Goal: Information Seeking & Learning: Get advice/opinions

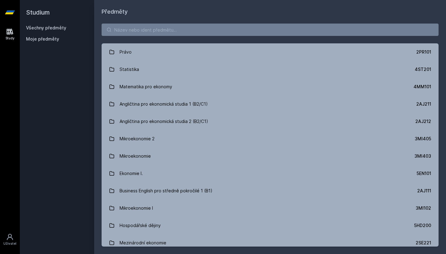
click at [175, 23] on div "Právo 2PR101 Statistika 4ST201 Matematika pro ekonomy 4MM101 Angličtina pro eko…" at bounding box center [270, 135] width 352 height 238
click at [170, 28] on input "search" at bounding box center [270, 30] width 337 height 12
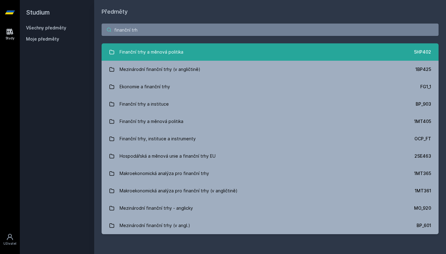
type input "finanční trh"
click at [154, 47] on div "Finanční trhy a měnová politika" at bounding box center [151, 52] width 64 height 12
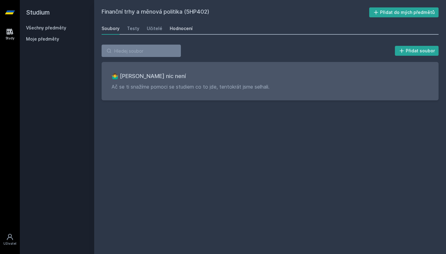
click at [187, 28] on div "Hodnocení" at bounding box center [181, 28] width 23 height 6
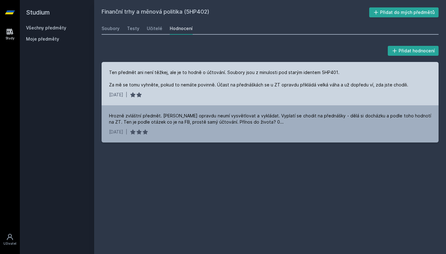
click at [175, 85] on div "Ten předmět ani není těžkej, ale je to hodně o účtování. Soubory jsou z minulos…" at bounding box center [258, 78] width 299 height 19
click at [179, 80] on div "Ten předmět ani není těžkej, ale je to hodně o účtování. Soubory jsou z minulos…" at bounding box center [258, 78] width 299 height 19
